Goal: Use online tool/utility: Utilize a website feature to perform a specific function

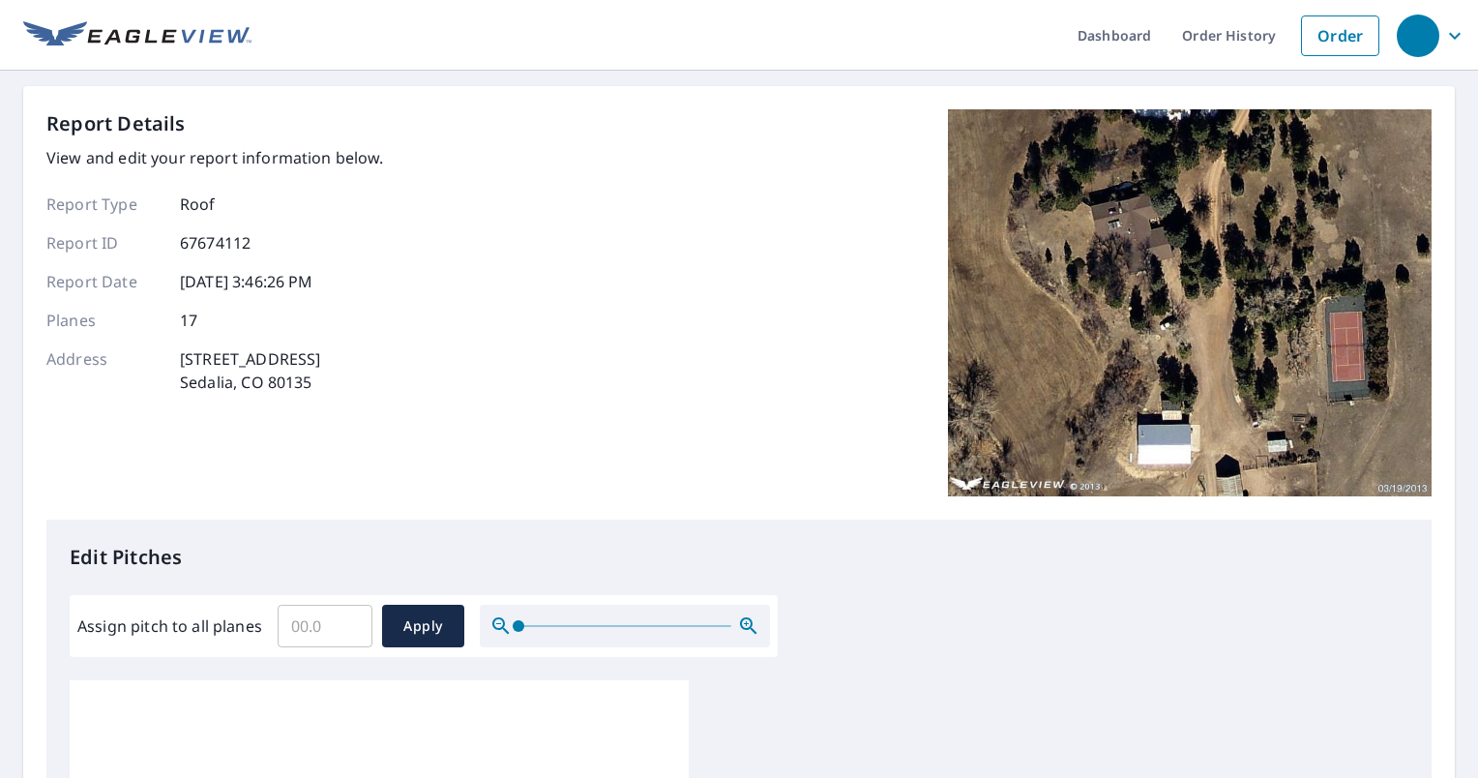
click at [1194, 315] on img at bounding box center [1190, 302] width 484 height 387
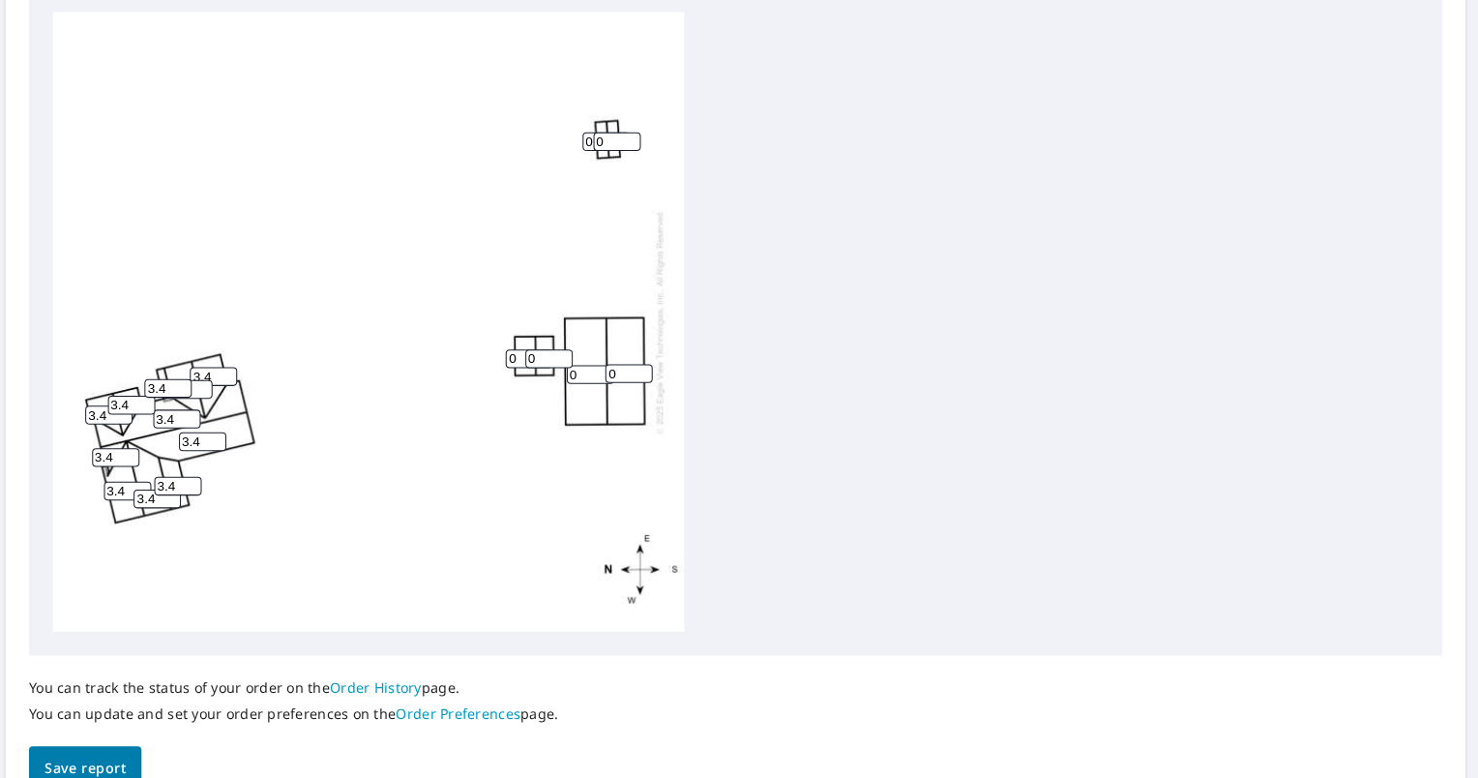
drag, startPoint x: 226, startPoint y: 381, endPoint x: 266, endPoint y: 373, distance: 40.4
click at [226, 381] on input "3.4" at bounding box center [227, 384] width 46 height 18
click at [373, 489] on div "0 0 3.4 3.4 3.4 3.4 3.4 3.4 3.4 3.4 0 3.4 0 0 0 3.4 3.4" at bounding box center [379, 330] width 619 height 607
type input "3"
click at [209, 401] on input "3" at bounding box center [203, 397] width 46 height 18
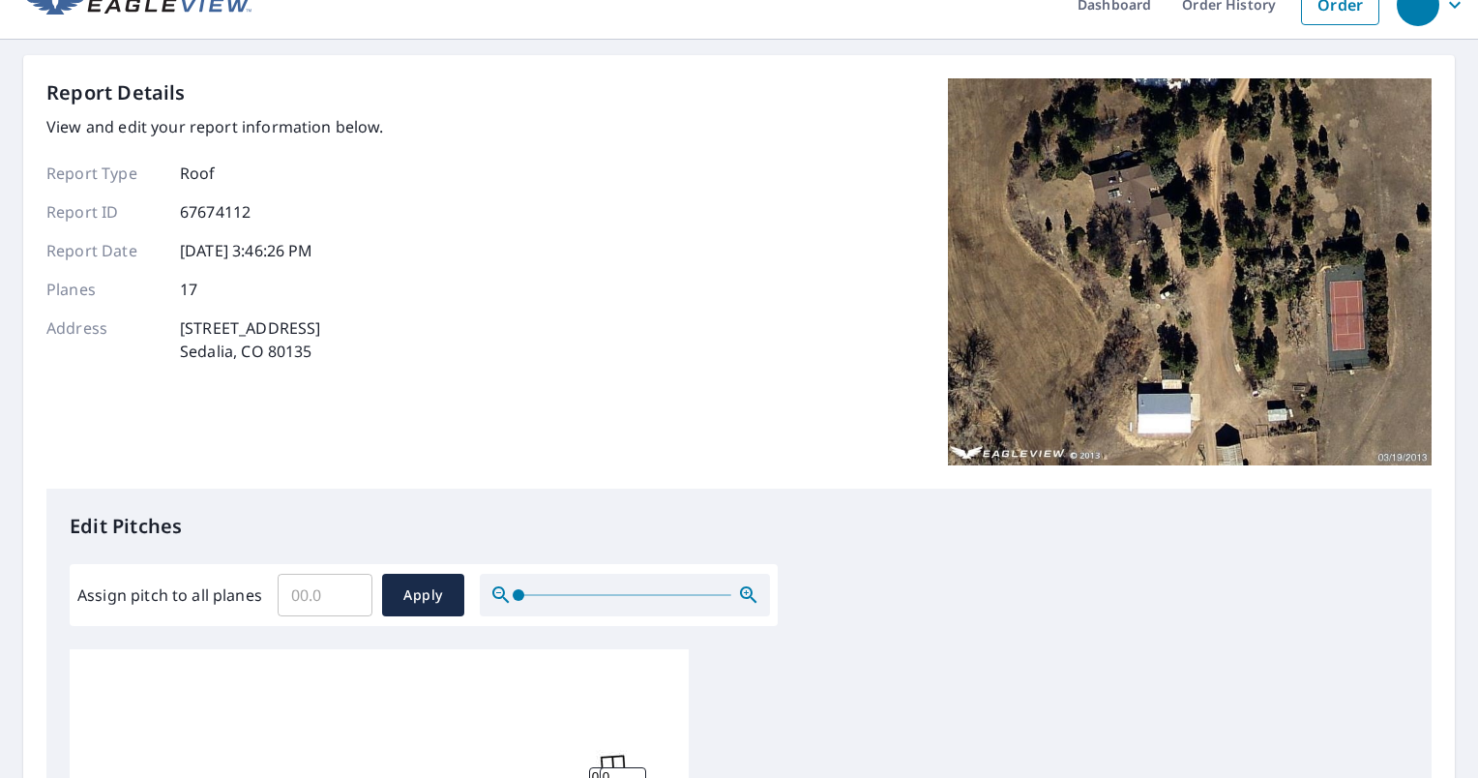
scroll to position [15, 0]
